Goal: Information Seeking & Learning: Learn about a topic

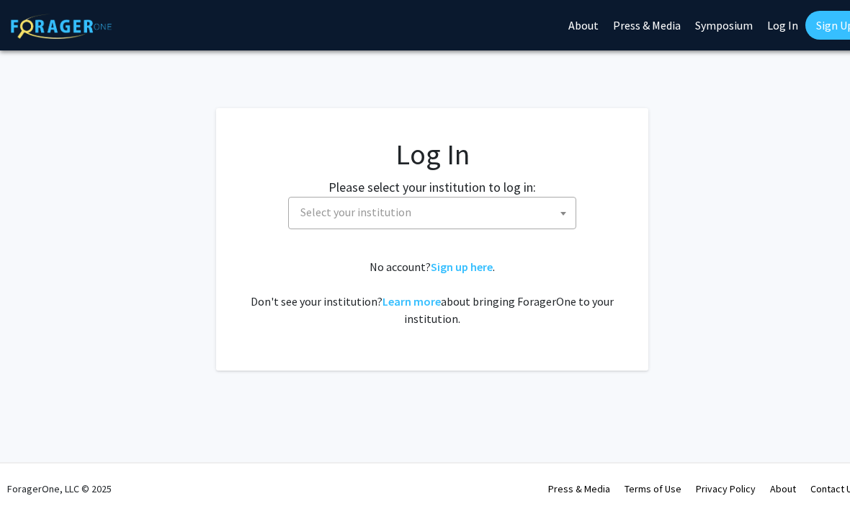
click at [545, 197] on span "Select your institution" at bounding box center [435, 212] width 281 height 30
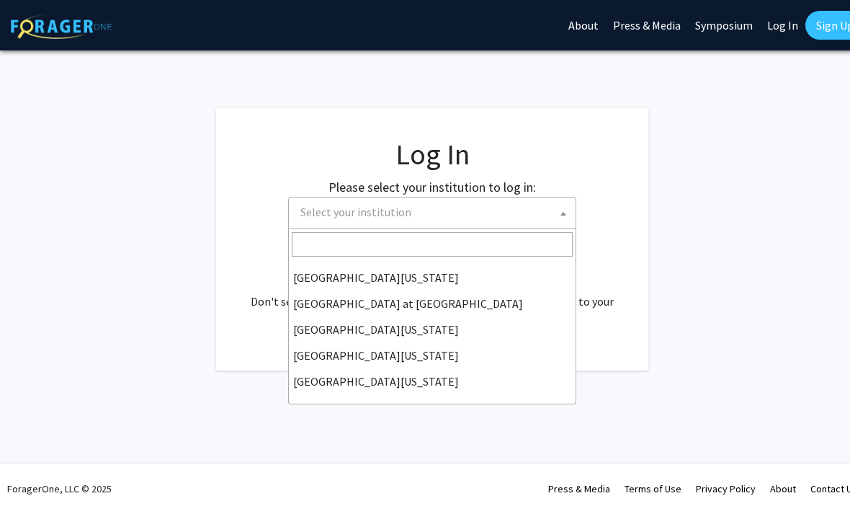
scroll to position [504, 0]
select select "13"
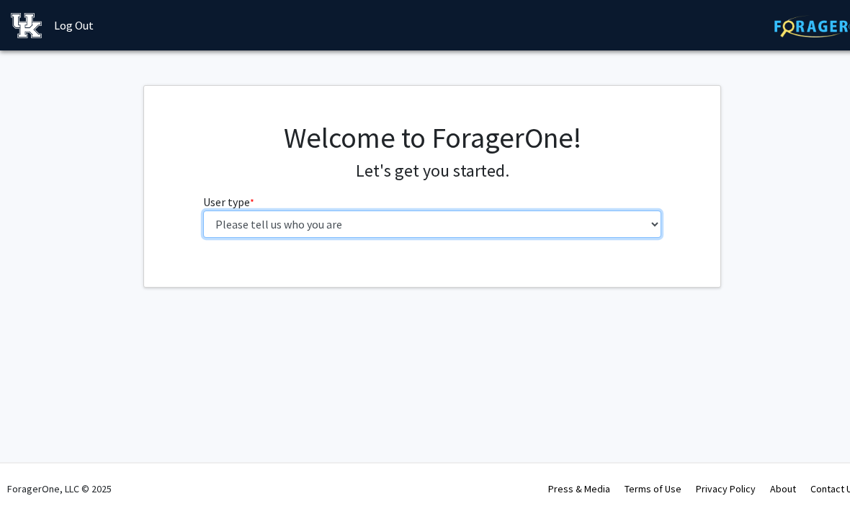
click at [645, 225] on select "Please tell us who you are Undergraduate Student Master's Student Doctoral Cand…" at bounding box center [432, 223] width 459 height 27
select select "1: undergrad"
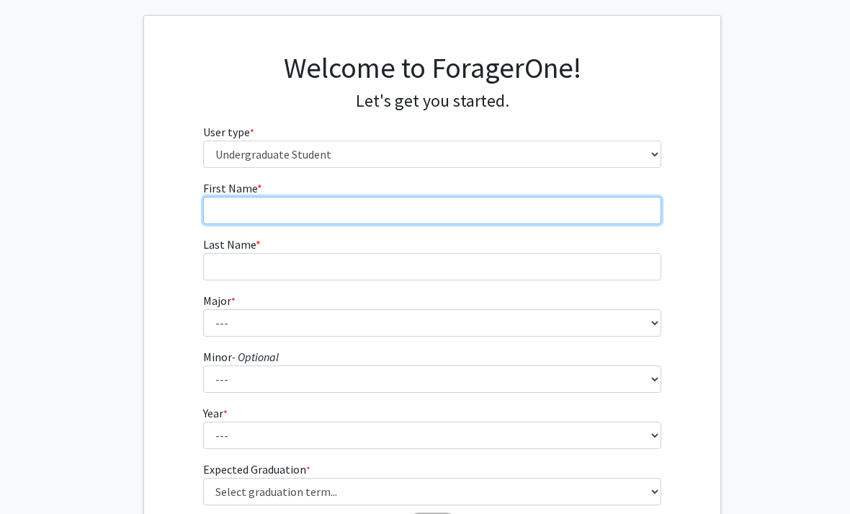
click at [603, 210] on input "First Name * required" at bounding box center [432, 210] width 459 height 27
type input "[PERSON_NAME]"
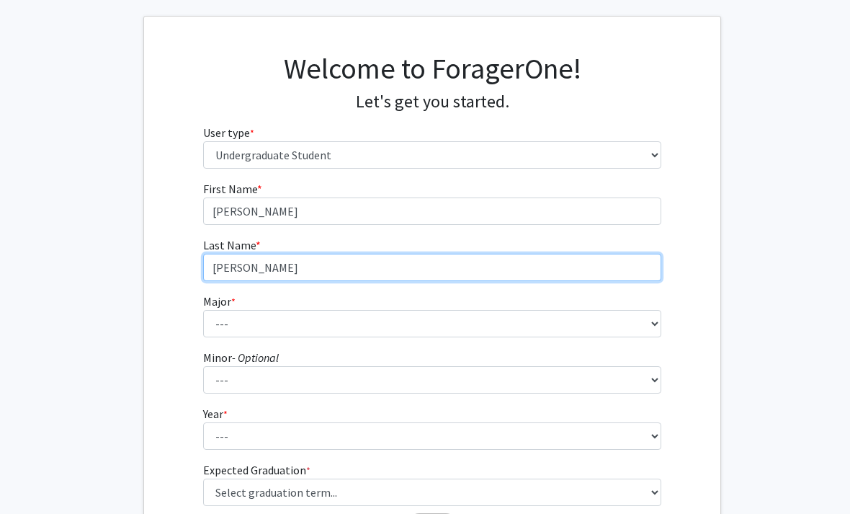
type input "[PERSON_NAME]"
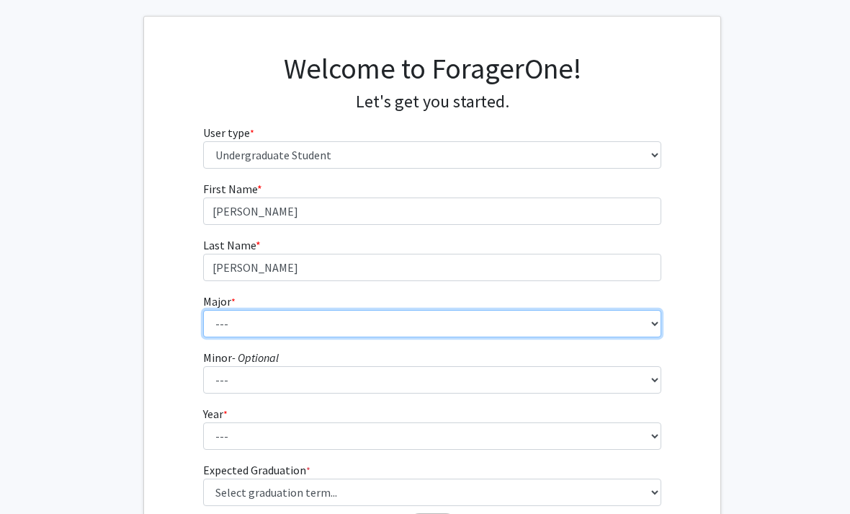
click at [219, 315] on select "--- Accounting Aerospace Engineering African American & Africana Studies Agricu…" at bounding box center [432, 323] width 459 height 27
select select "102: 939"
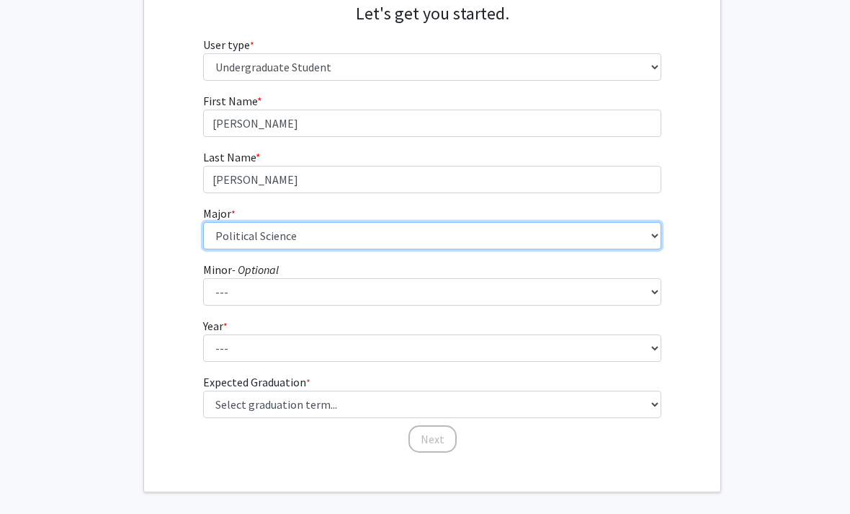
scroll to position [158, 0]
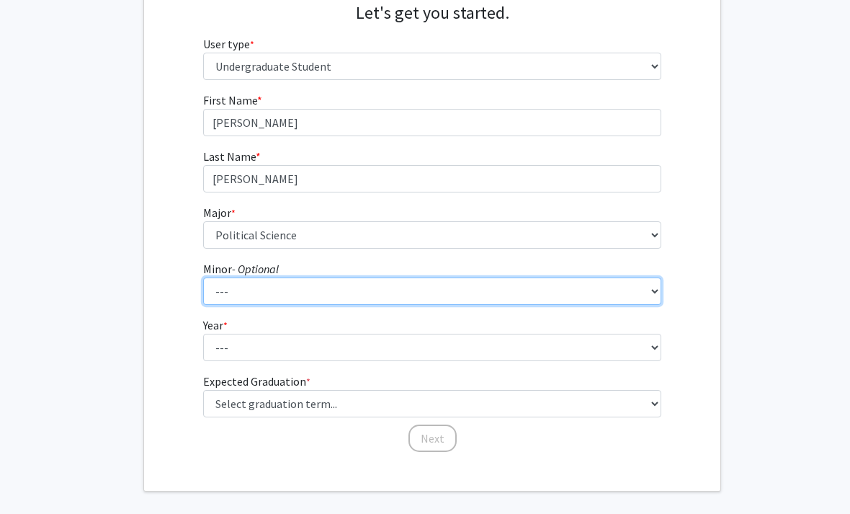
click at [625, 288] on select "--- African American & Africana Studies Agricultural Economics American Studies…" at bounding box center [432, 290] width 459 height 27
select select "35: 687"
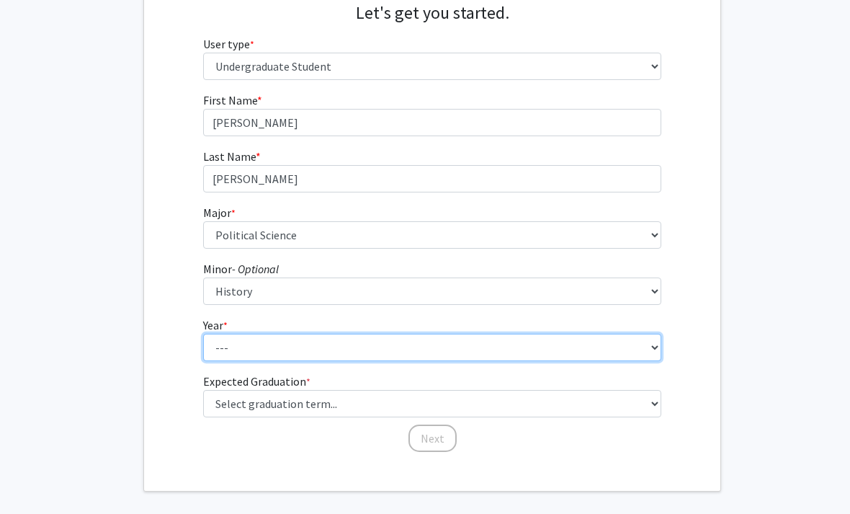
click at [237, 341] on select "--- First-year Sophomore Junior Senior Postbaccalaureate Certificate" at bounding box center [432, 347] width 459 height 27
select select "4: senior"
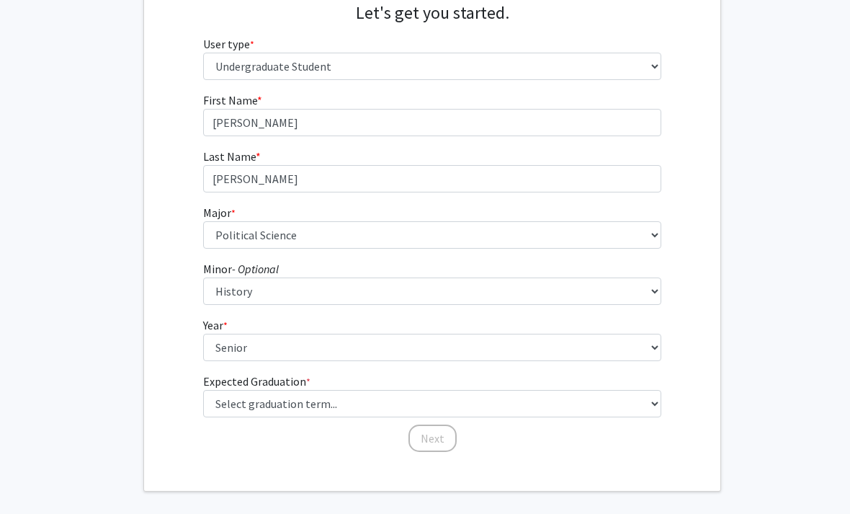
click at [171, 302] on div "First Name * required [PERSON_NAME] Last Name * required [PERSON_NAME] Major * …" at bounding box center [432, 272] width 576 height 362
click at [171, 309] on div "First Name * required [PERSON_NAME] Last Name * required [PERSON_NAME] Major * …" at bounding box center [432, 272] width 576 height 362
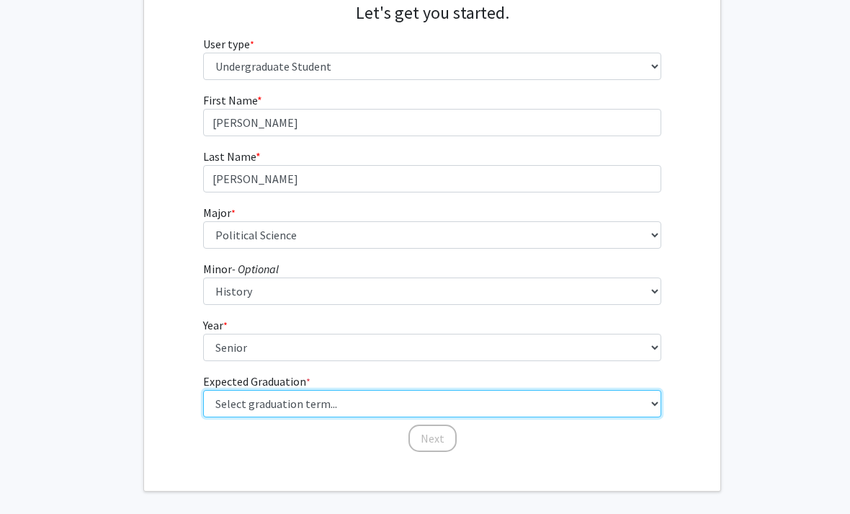
click at [596, 415] on select "Select graduation term... Spring 2025 Summer 2025 Fall 2025 Winter 2025 Spring …" at bounding box center [432, 403] width 459 height 27
select select "5: spring_2026"
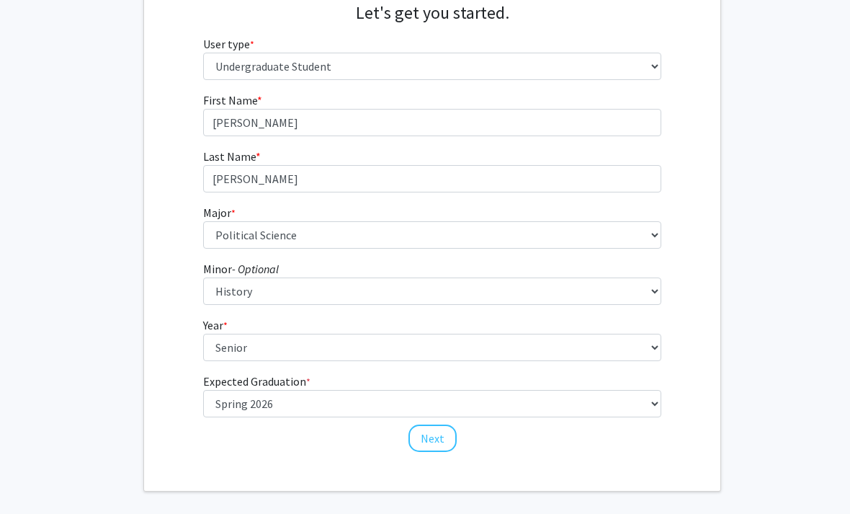
click at [434, 429] on button "Next" at bounding box center [432, 437] width 48 height 27
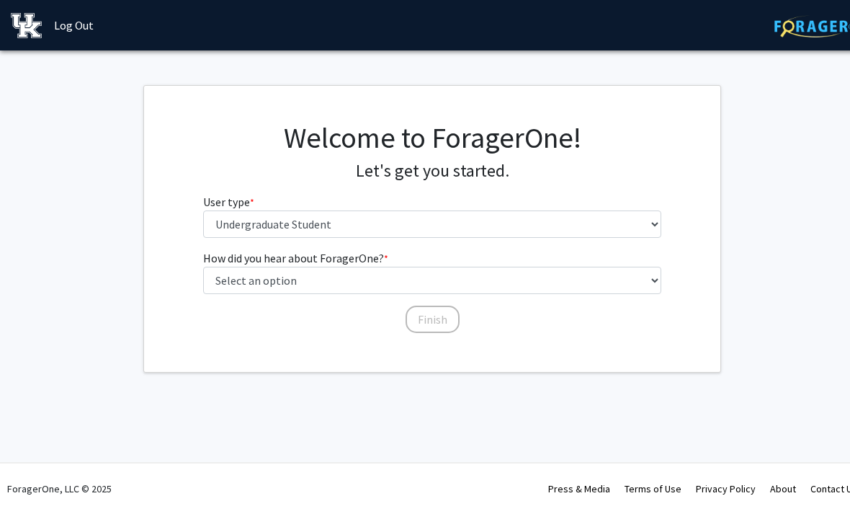
scroll to position [0, 0]
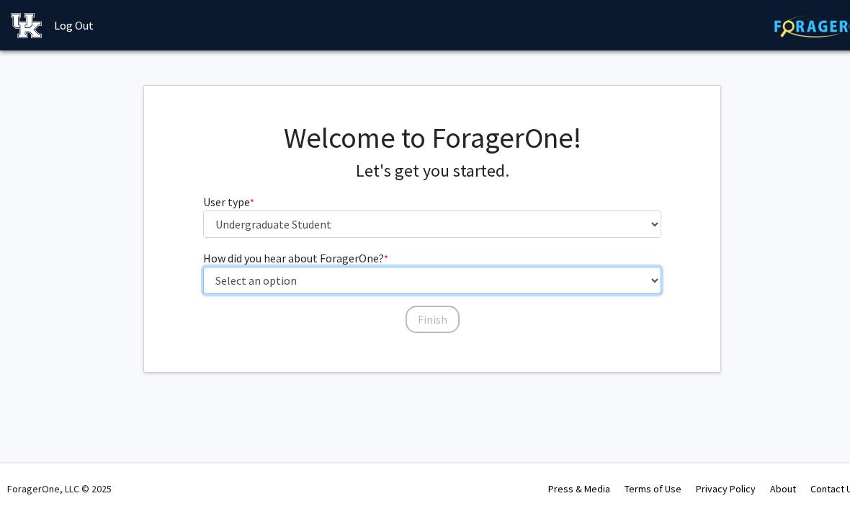
click at [563, 276] on select "Select an option Peer/student recommendation Faculty/staff recommendation Unive…" at bounding box center [432, 280] width 459 height 27
select select "1: peer_recommendation"
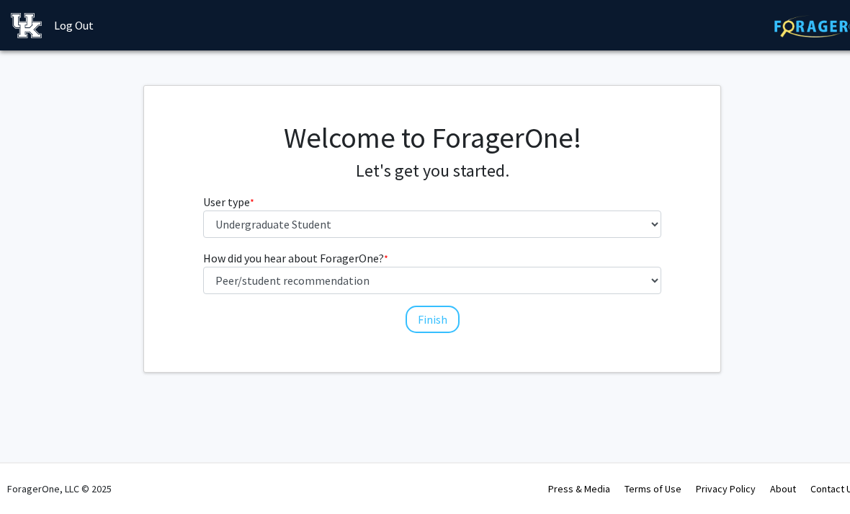
click at [439, 319] on button "Finish" at bounding box center [433, 318] width 54 height 27
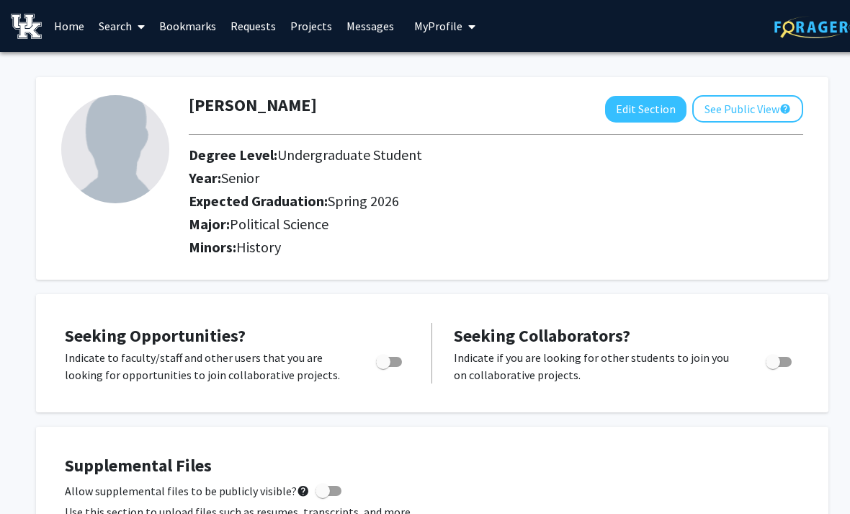
click at [121, 30] on link "Search" at bounding box center [121, 26] width 61 height 50
click at [66, 26] on link "Home" at bounding box center [69, 26] width 45 height 50
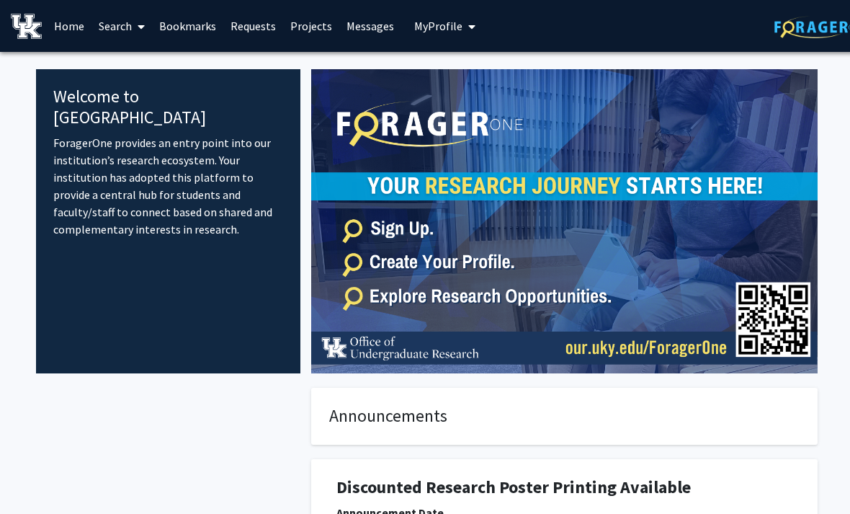
click at [118, 24] on link "Search" at bounding box center [121, 26] width 61 height 50
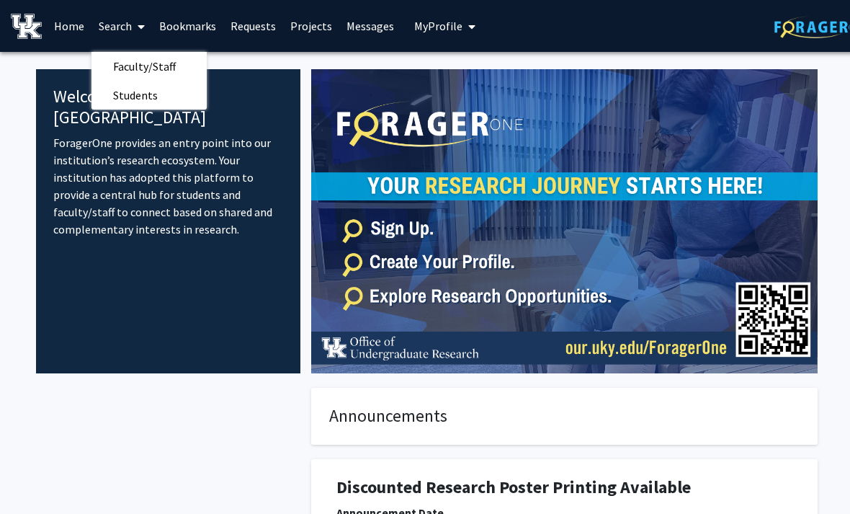
click at [315, 37] on link "Projects" at bounding box center [311, 26] width 56 height 50
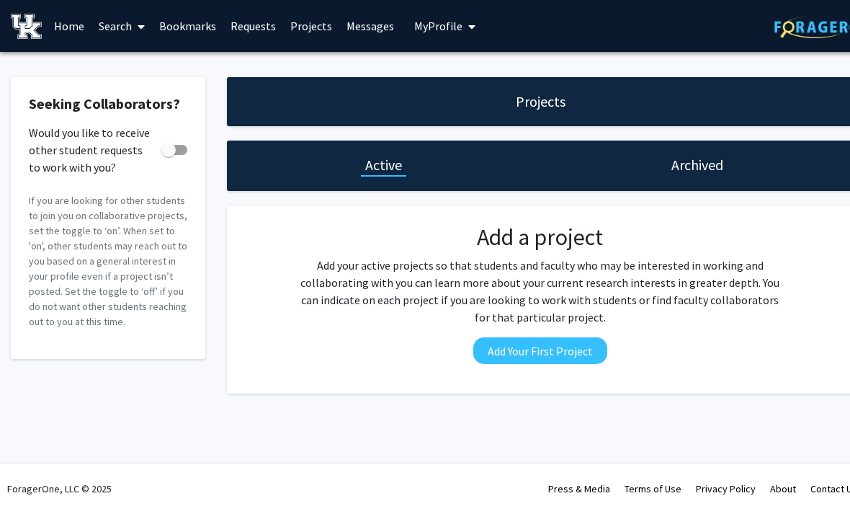
click at [55, 17] on link "Home" at bounding box center [69, 26] width 45 height 50
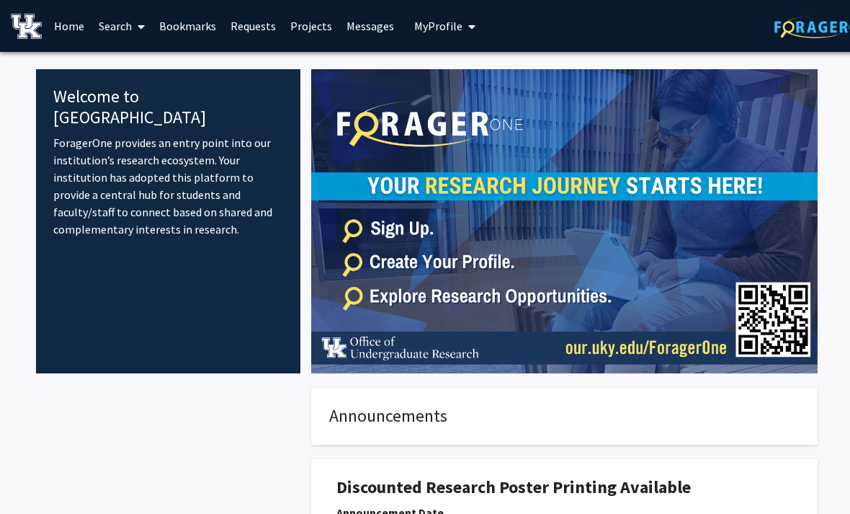
click at [127, 24] on link "Search" at bounding box center [121, 26] width 61 height 50
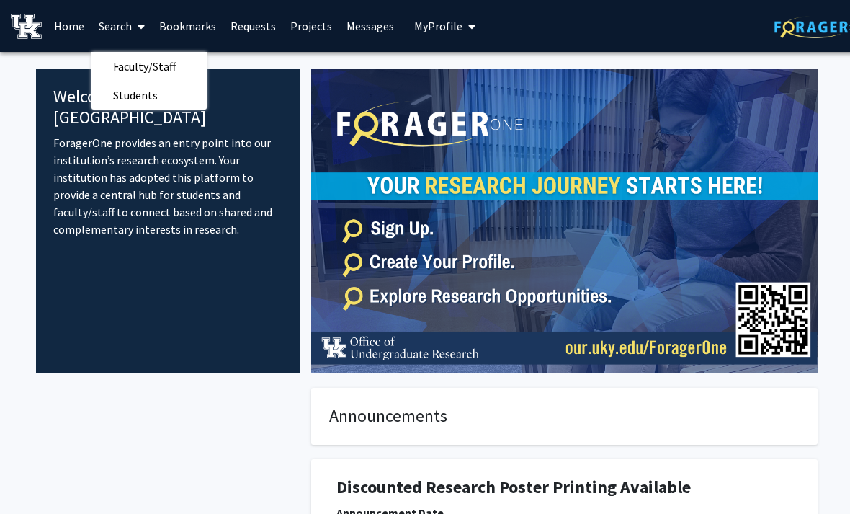
click at [151, 63] on span "Faculty/Staff" at bounding box center [144, 66] width 106 height 29
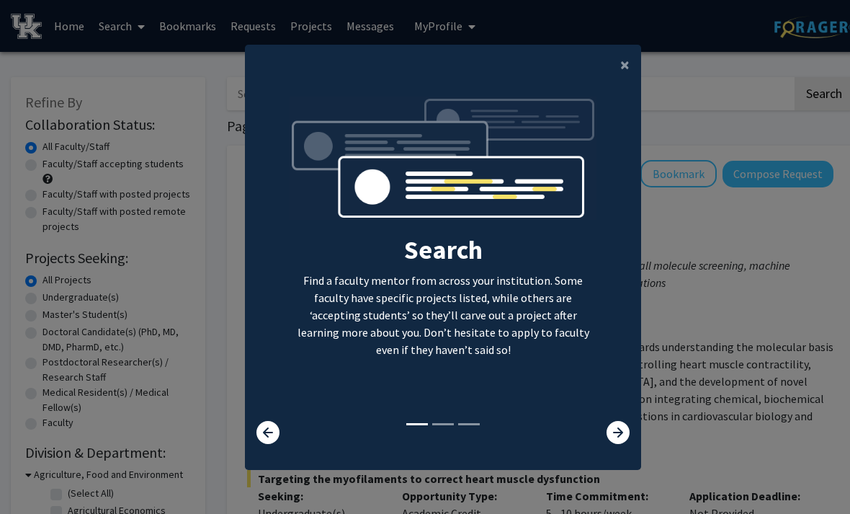
click at [625, 85] on button "×" at bounding box center [625, 65] width 32 height 40
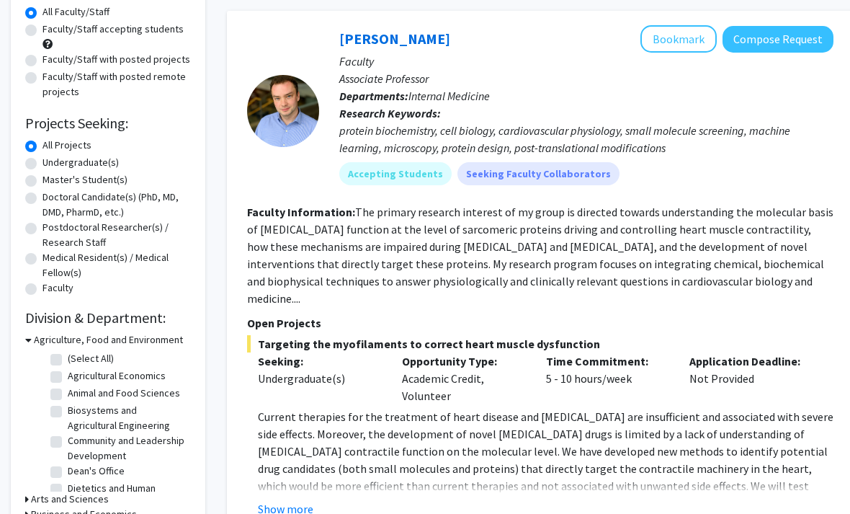
scroll to position [135, 0]
click at [43, 164] on label "Undergraduate(s)" at bounding box center [81, 161] width 76 height 15
click at [43, 164] on input "Undergraduate(s)" at bounding box center [47, 158] width 9 height 9
radio input "true"
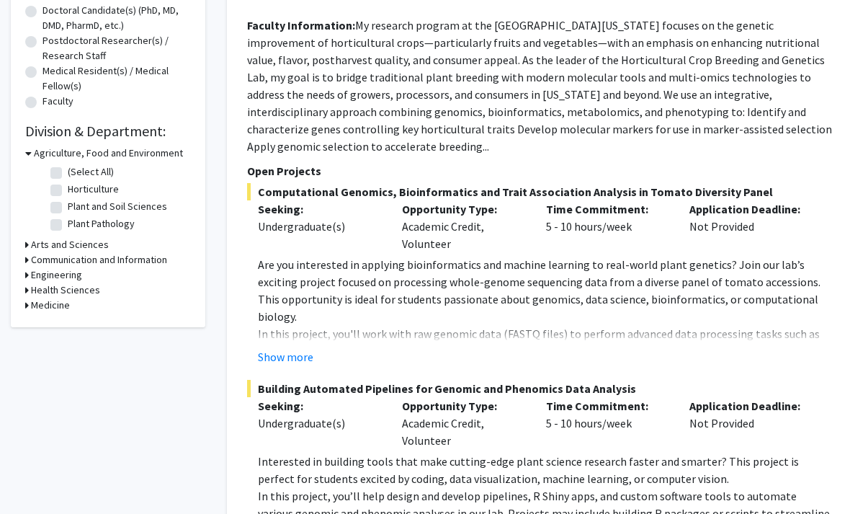
scroll to position [322, 0]
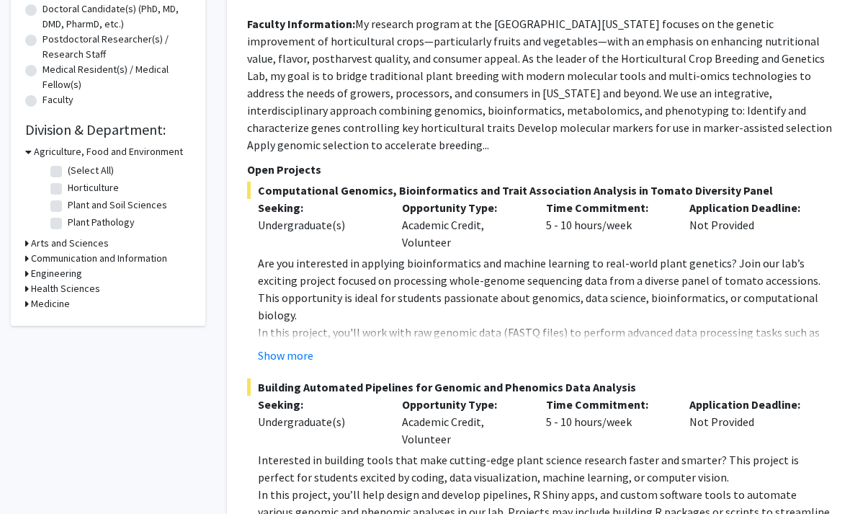
click at [29, 150] on icon at bounding box center [28, 152] width 6 height 15
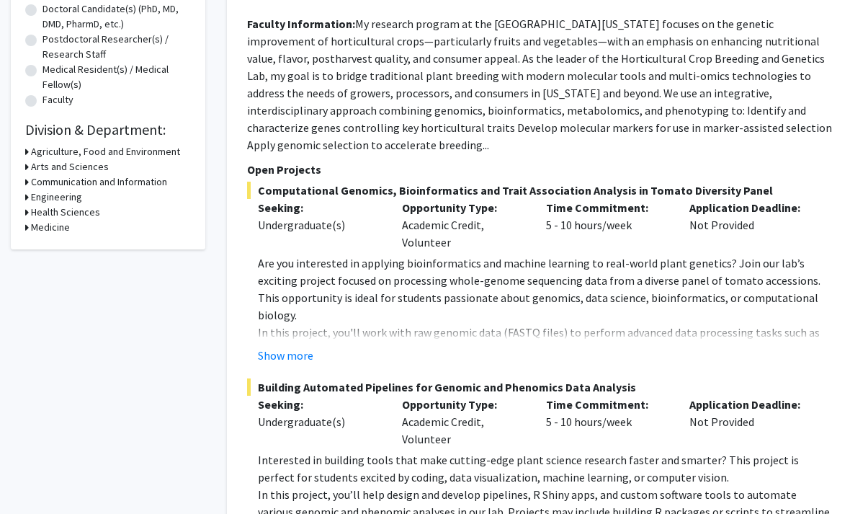
scroll to position [323, 0]
click at [32, 167] on h3 "Arts and Sciences" at bounding box center [70, 166] width 78 height 15
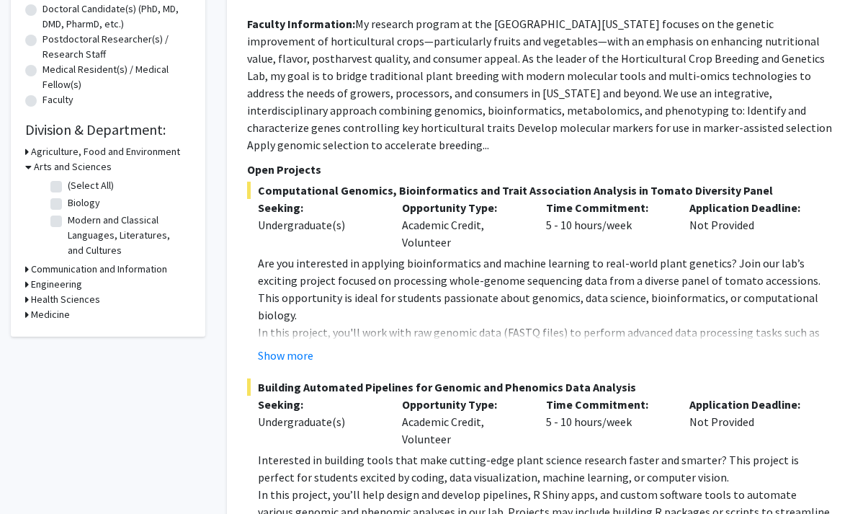
click at [36, 262] on h3 "Communication and Information" at bounding box center [99, 269] width 136 height 15
click at [31, 306] on h3 "Engineering" at bounding box center [56, 308] width 51 height 15
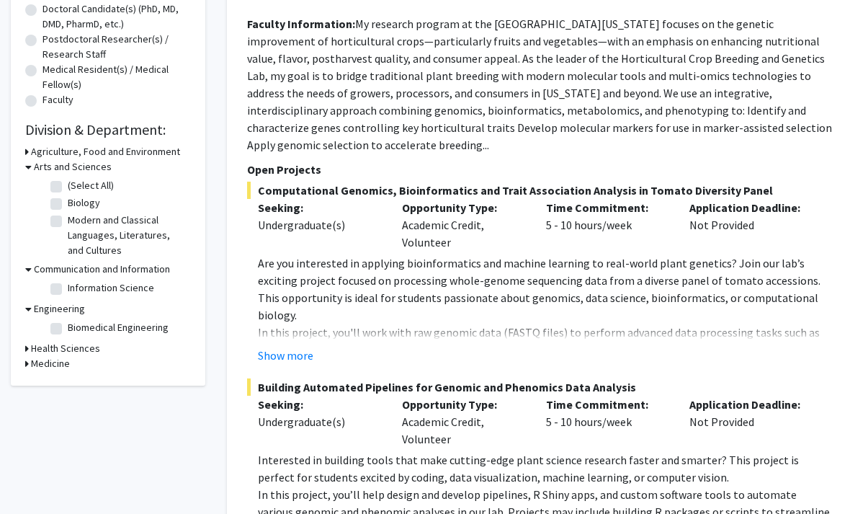
click at [36, 345] on h3 "Health Sciences" at bounding box center [65, 348] width 69 height 15
click at [31, 385] on h3 "Medicine" at bounding box center [50, 387] width 39 height 15
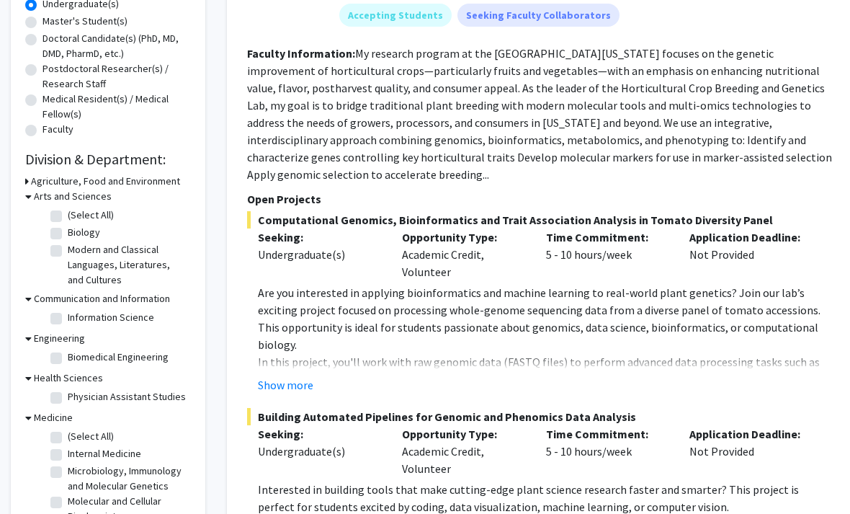
scroll to position [293, 0]
click at [34, 176] on h3 "Agriculture, Food and Environment" at bounding box center [105, 181] width 149 height 15
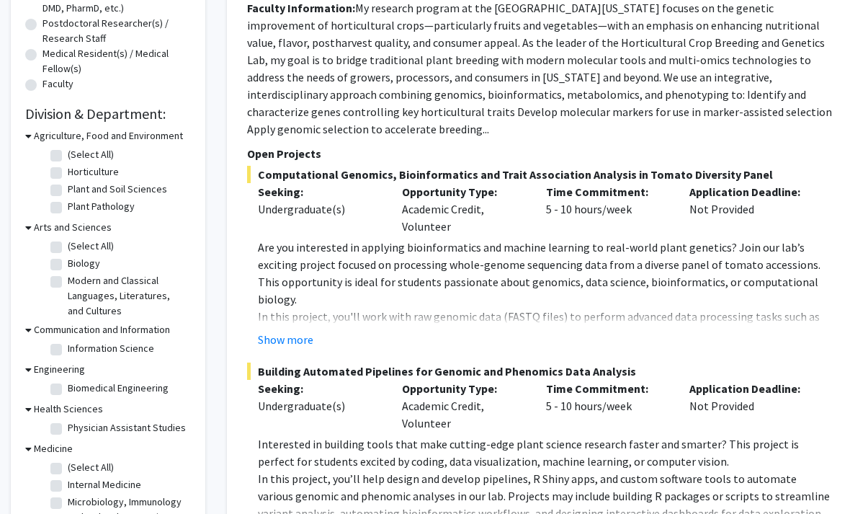
scroll to position [339, 0]
click at [68, 262] on label "Biology" at bounding box center [84, 263] width 32 height 15
click at [68, 262] on input "Biology" at bounding box center [72, 260] width 9 height 9
checkbox input "true"
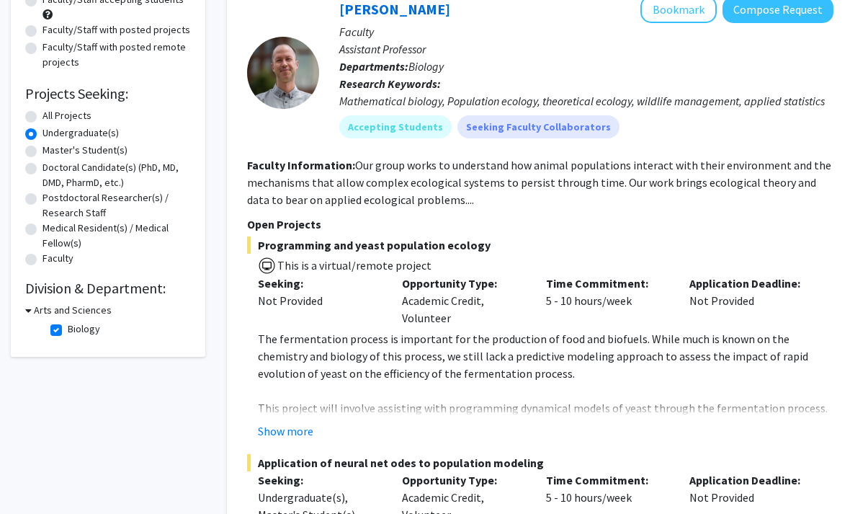
scroll to position [164, 0]
click at [58, 314] on h3 "Arts and Sciences" at bounding box center [73, 310] width 78 height 15
click at [33, 309] on h3 "Arts and Sciences" at bounding box center [70, 310] width 78 height 15
click at [68, 329] on label "Biology" at bounding box center [84, 328] width 32 height 15
click at [68, 329] on input "Biology" at bounding box center [72, 325] width 9 height 9
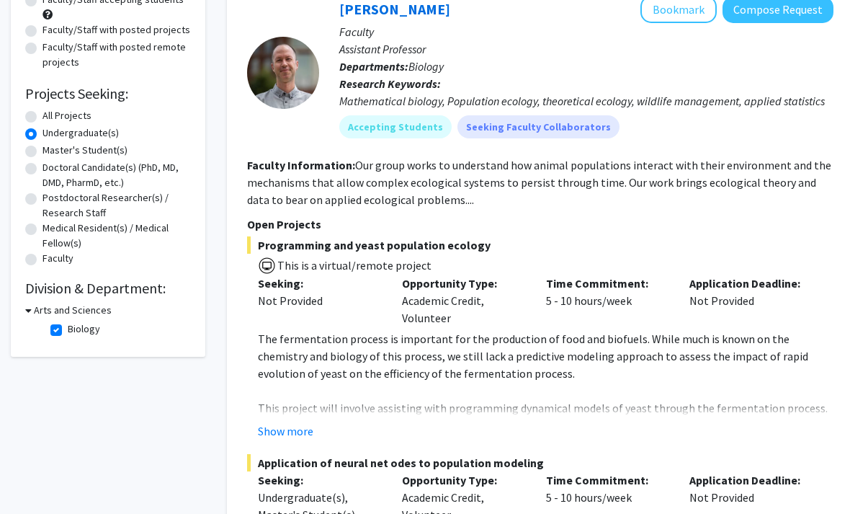
checkbox input "false"
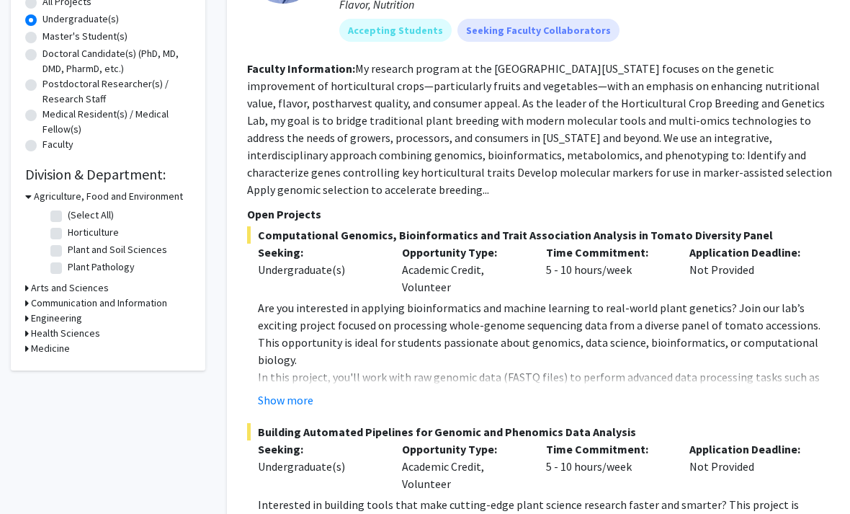
click at [35, 292] on h3 "Arts and Sciences" at bounding box center [70, 288] width 78 height 15
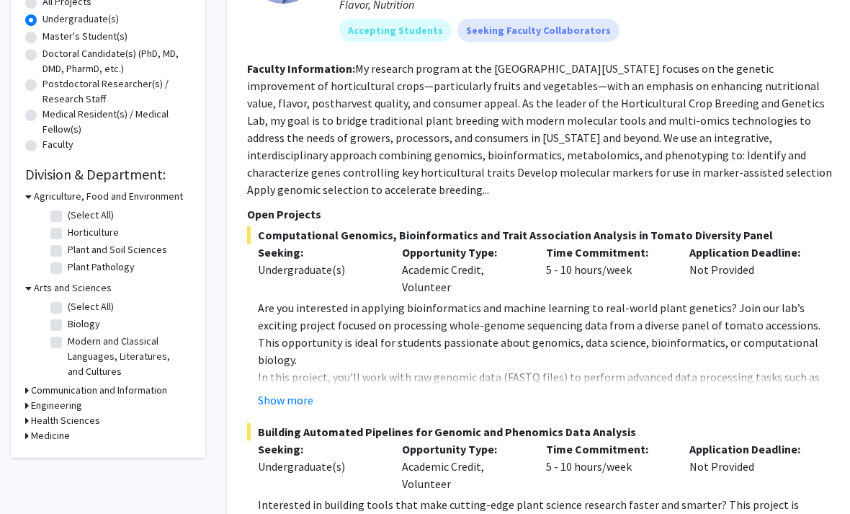
click at [68, 301] on label "(Select All)" at bounding box center [91, 306] width 46 height 15
click at [68, 301] on input "(Select All)" at bounding box center [72, 303] width 9 height 9
checkbox input "true"
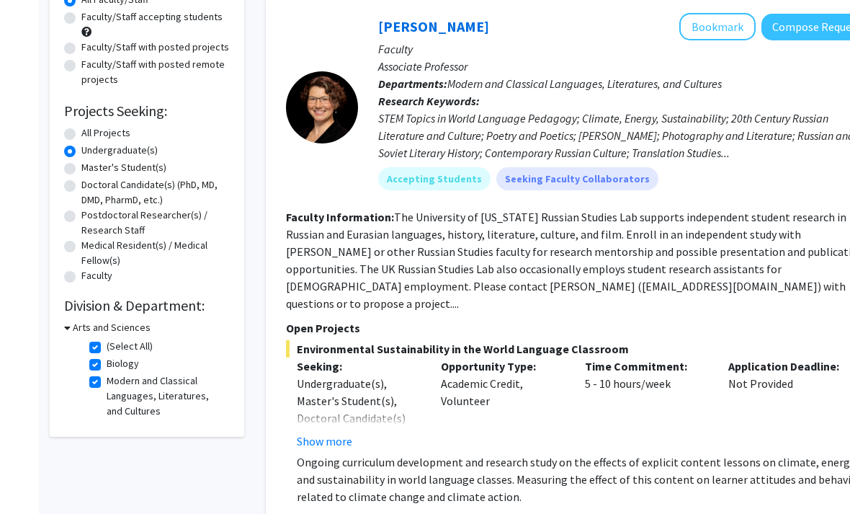
scroll to position [238, 0]
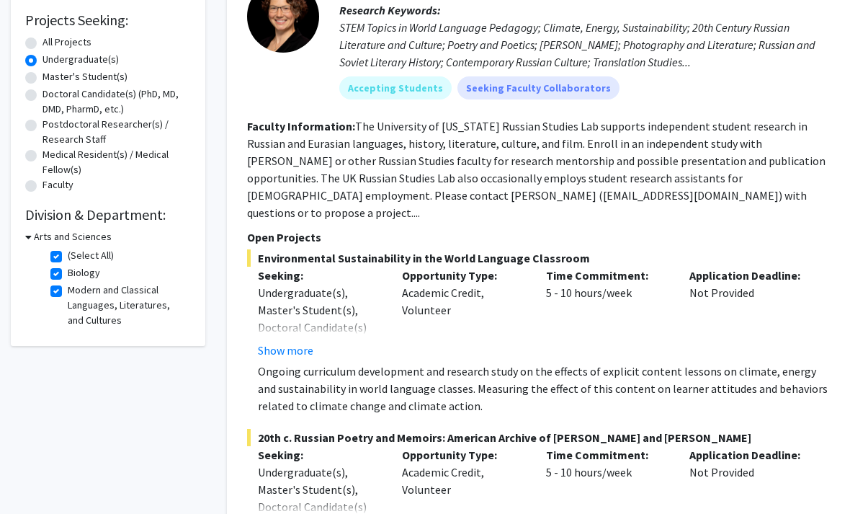
click at [68, 256] on label "(Select All)" at bounding box center [91, 255] width 46 height 15
click at [68, 256] on input "(Select All)" at bounding box center [72, 252] width 9 height 9
checkbox input "false"
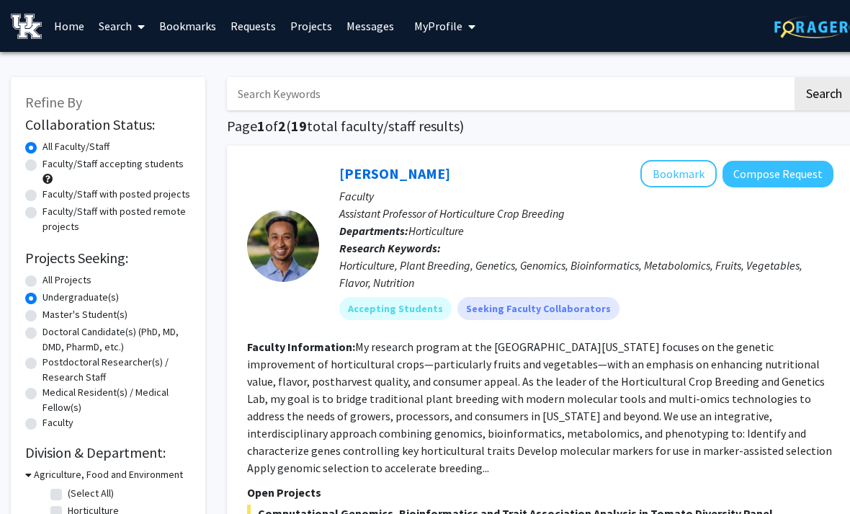
click at [821, 82] on button "Search" at bounding box center [824, 93] width 59 height 33
radio input "true"
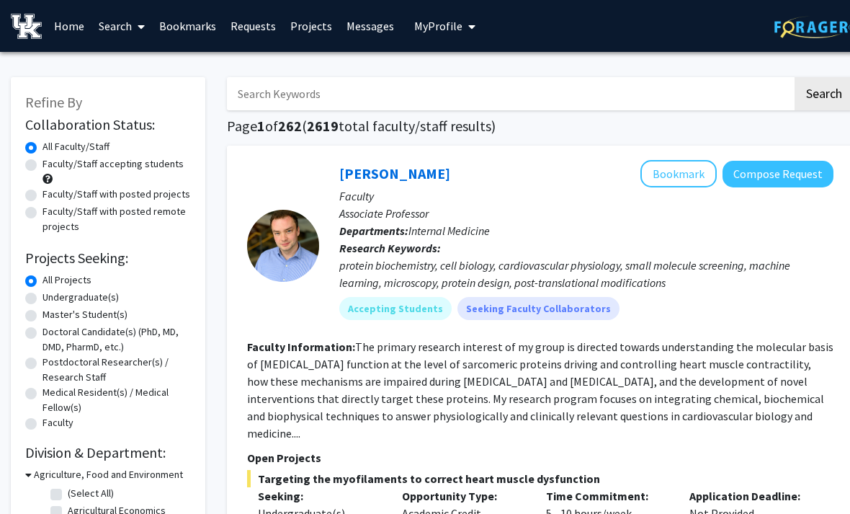
click at [708, 93] on input "Search Keywords" at bounding box center [510, 93] width 566 height 33
type input "Political science"
click at [823, 92] on button "Search" at bounding box center [824, 93] width 59 height 33
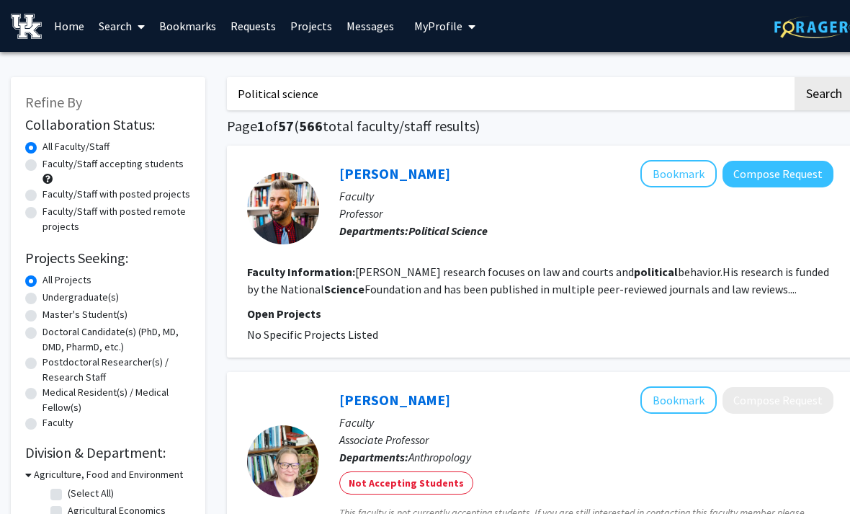
click at [67, 303] on label "Undergraduate(s)" at bounding box center [81, 297] width 76 height 15
click at [52, 299] on input "Undergraduate(s)" at bounding box center [47, 294] width 9 height 9
radio input "true"
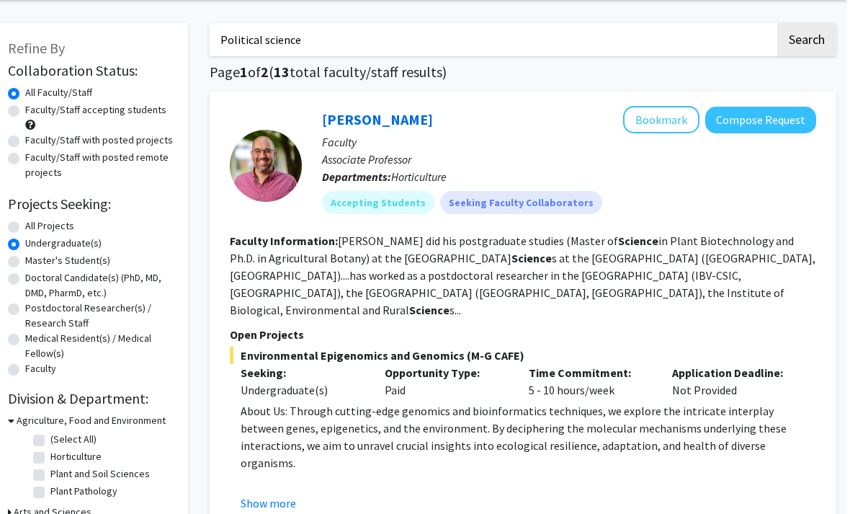
scroll to position [0, 14]
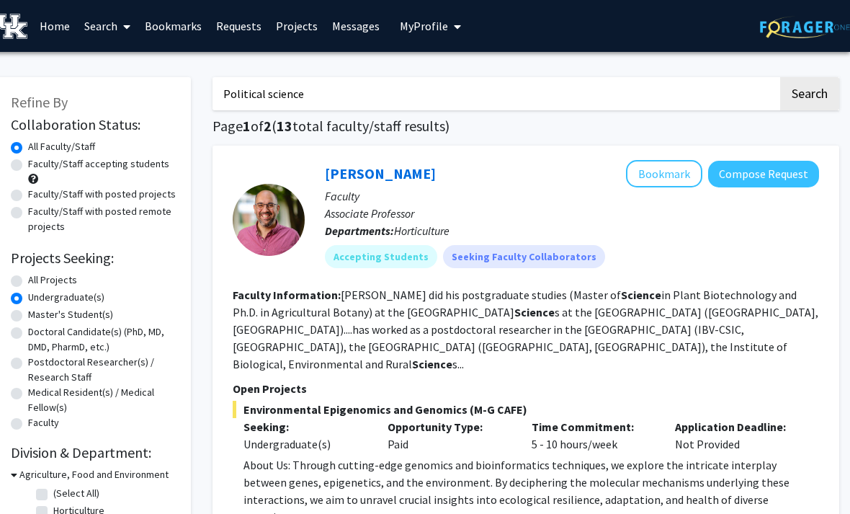
click at [681, 94] on input "Political science" at bounding box center [496, 93] width 566 height 33
type input "Political"
click at [809, 92] on button "Search" at bounding box center [809, 93] width 59 height 33
radio input "true"
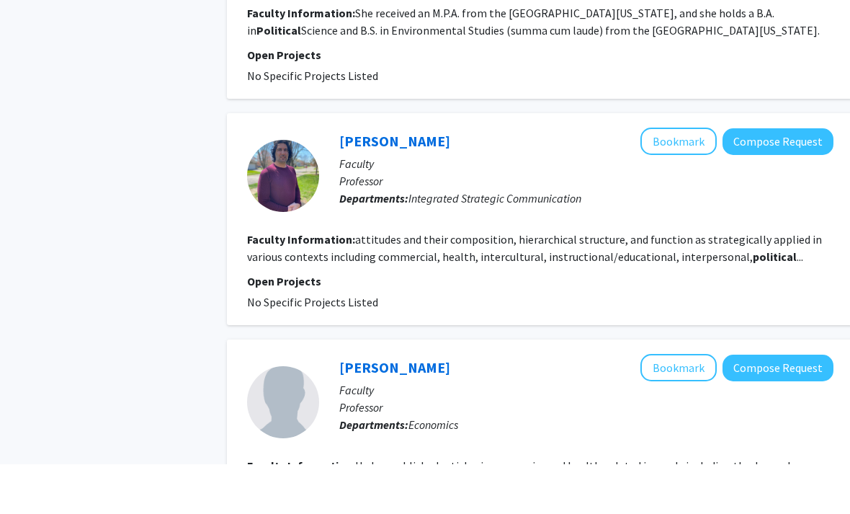
scroll to position [1808, 0]
